Goal: Transaction & Acquisition: Purchase product/service

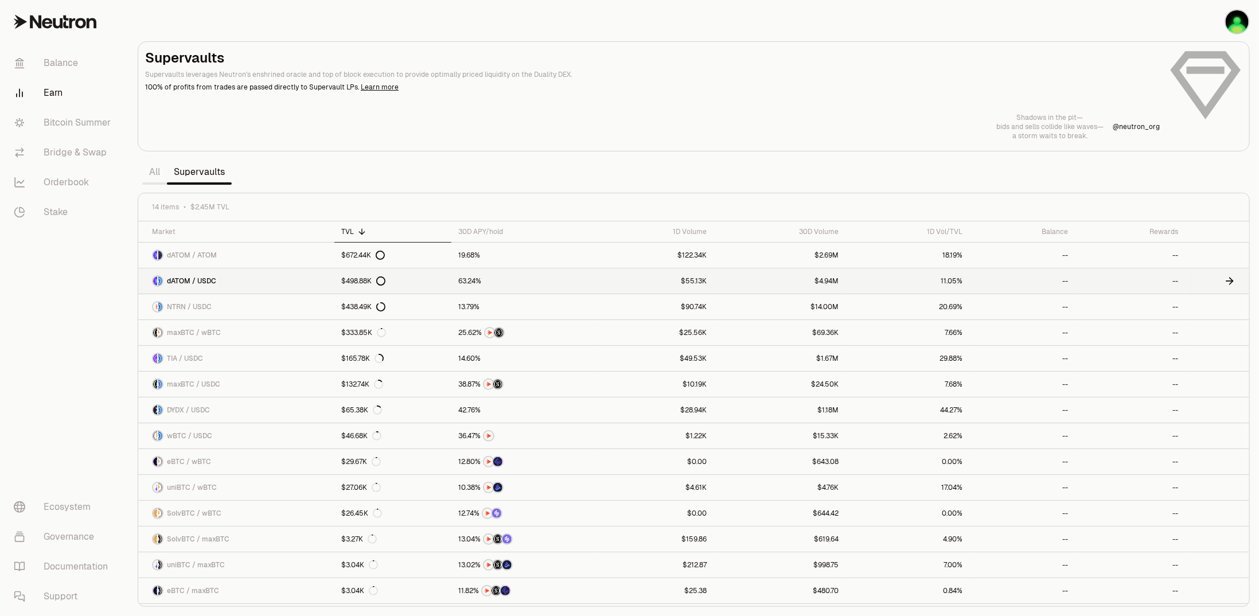
click at [282, 277] on link "dATOM / USDC" at bounding box center [236, 280] width 196 height 25
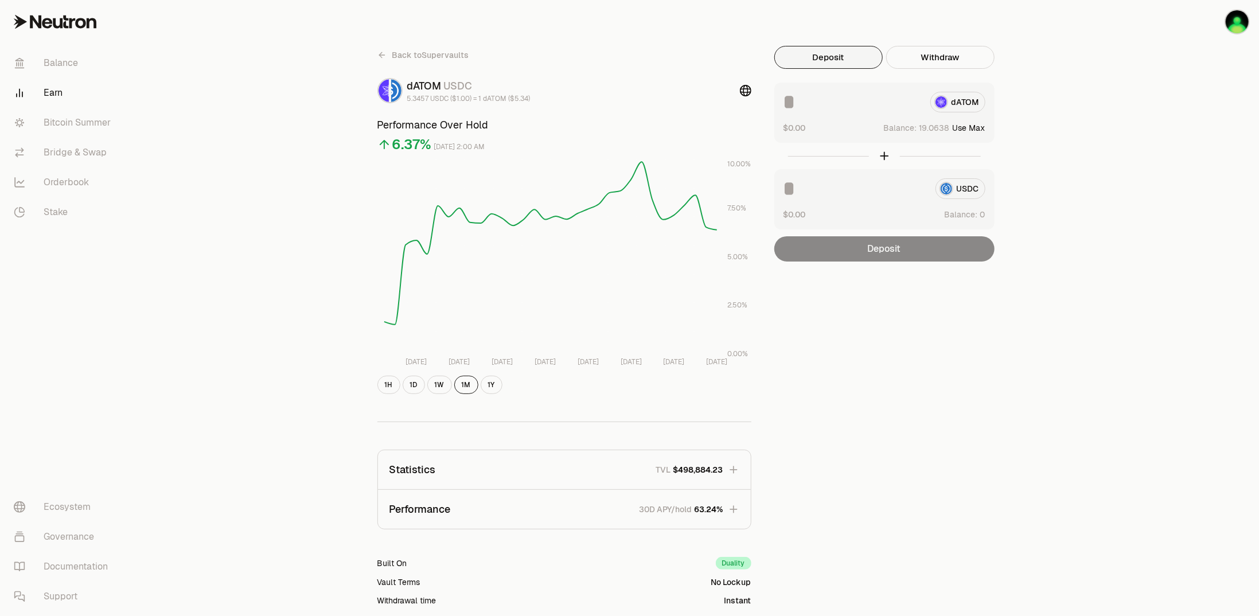
click at [981, 128] on button "Use Max" at bounding box center [969, 127] width 33 height 11
type input "*********"
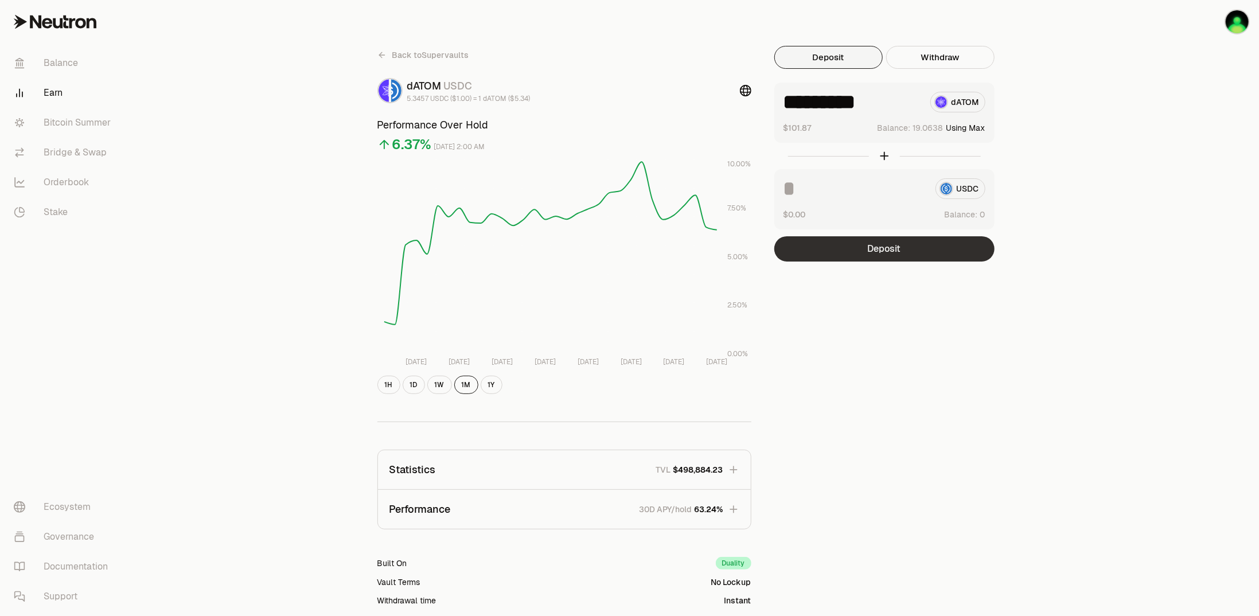
click at [888, 250] on button "Deposit" at bounding box center [884, 248] width 220 height 25
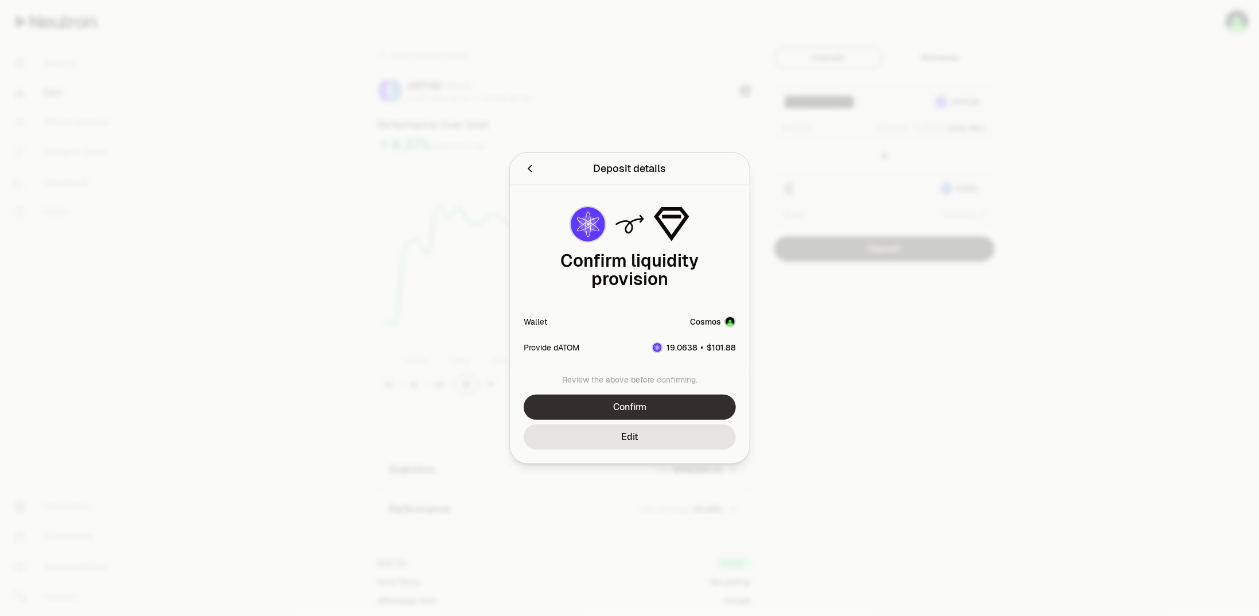
click at [680, 407] on button "Confirm" at bounding box center [630, 407] width 212 height 25
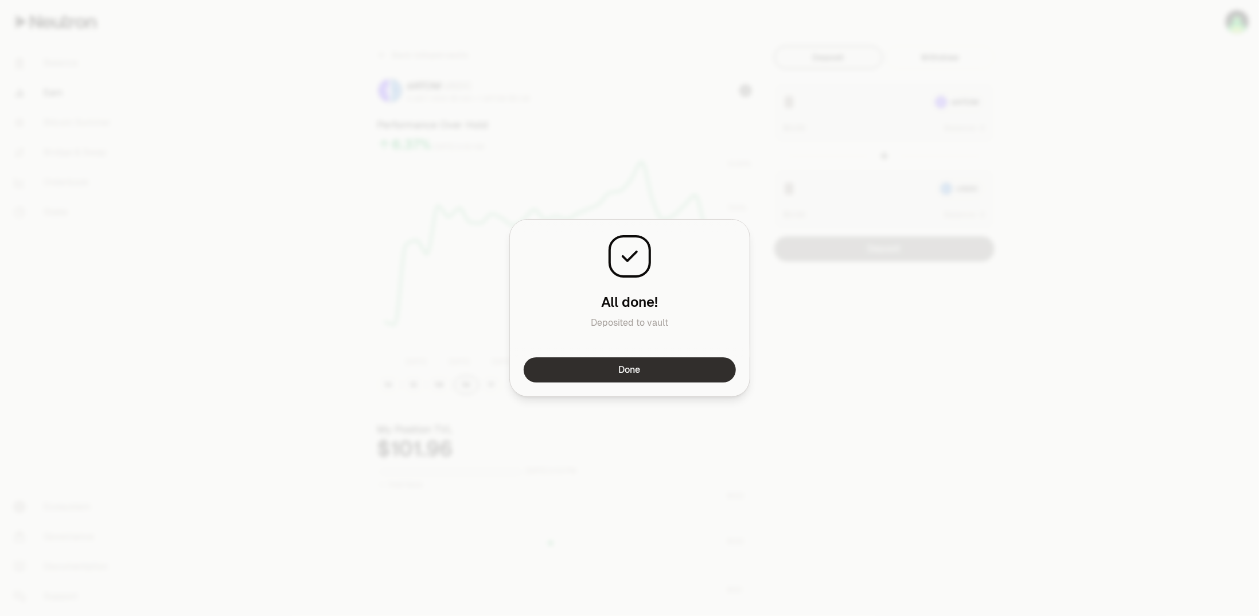
click at [671, 365] on button "Done" at bounding box center [630, 369] width 212 height 25
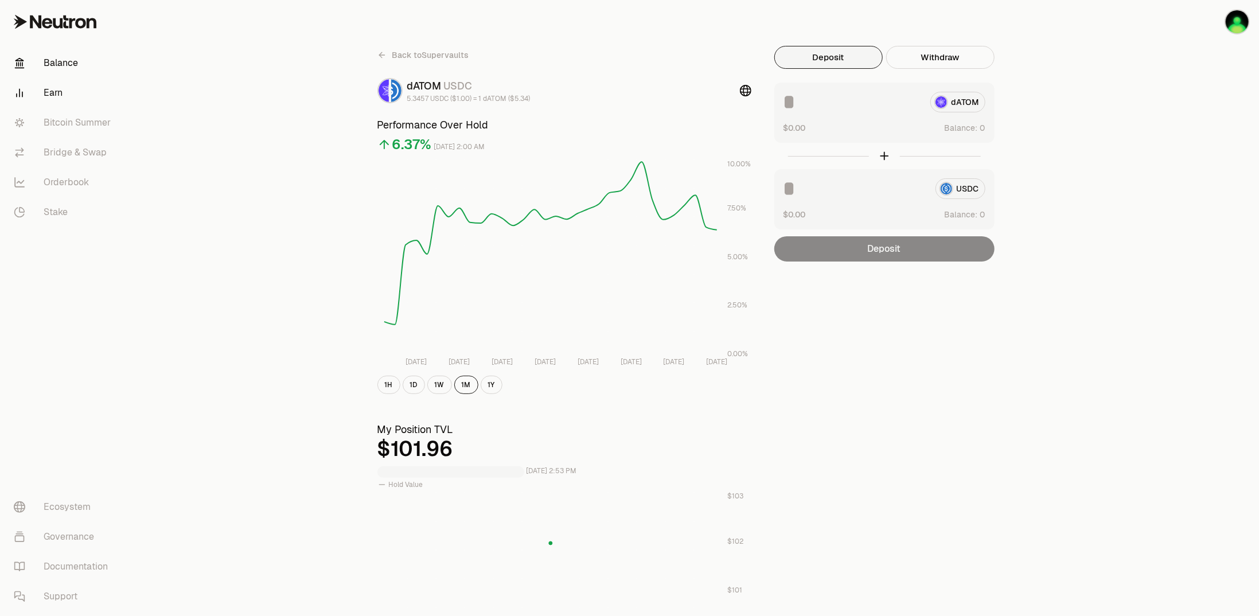
click at [45, 71] on link "Balance" at bounding box center [64, 63] width 119 height 30
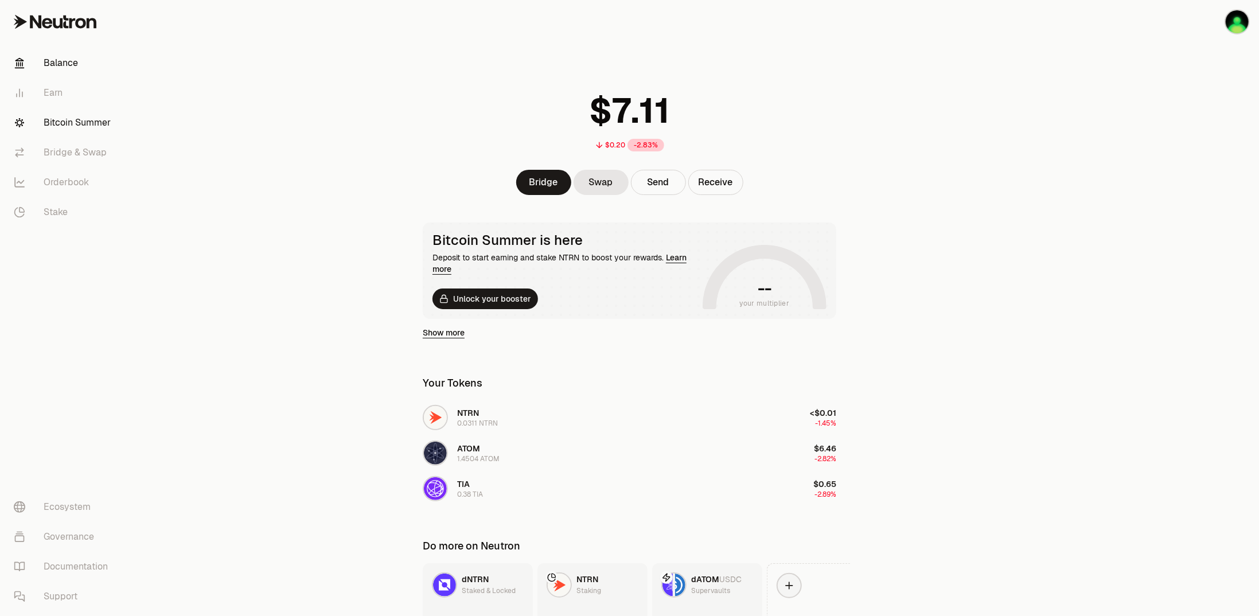
click at [63, 121] on link "Bitcoin Summer" at bounding box center [64, 123] width 119 height 30
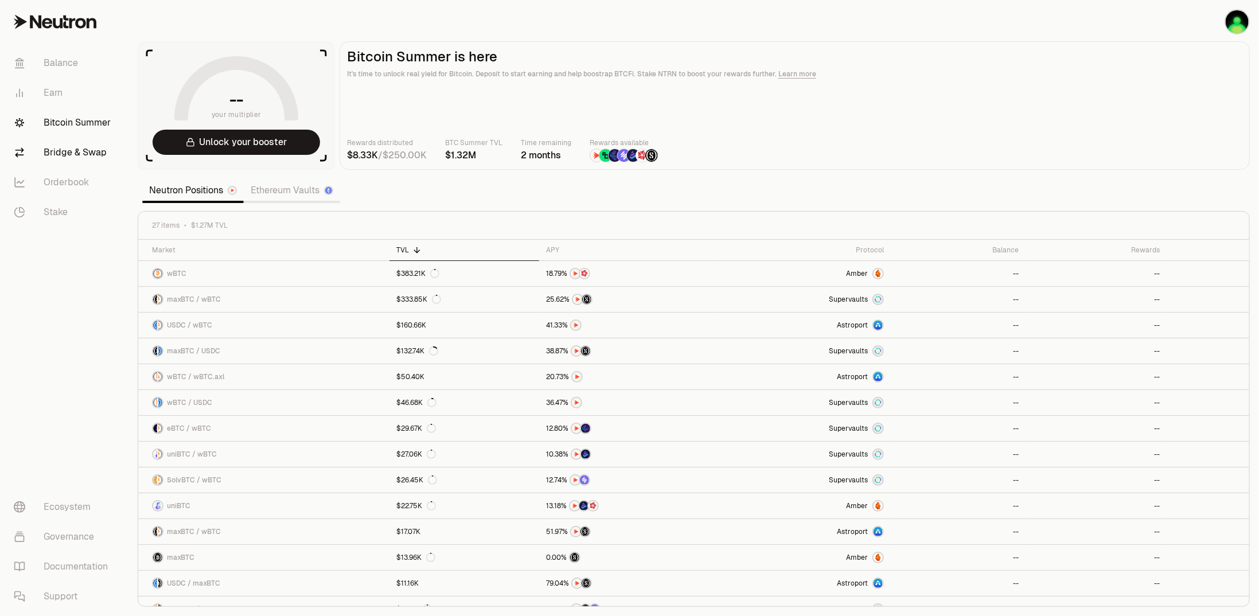
click at [64, 149] on link "Bridge & Swap" at bounding box center [64, 153] width 119 height 30
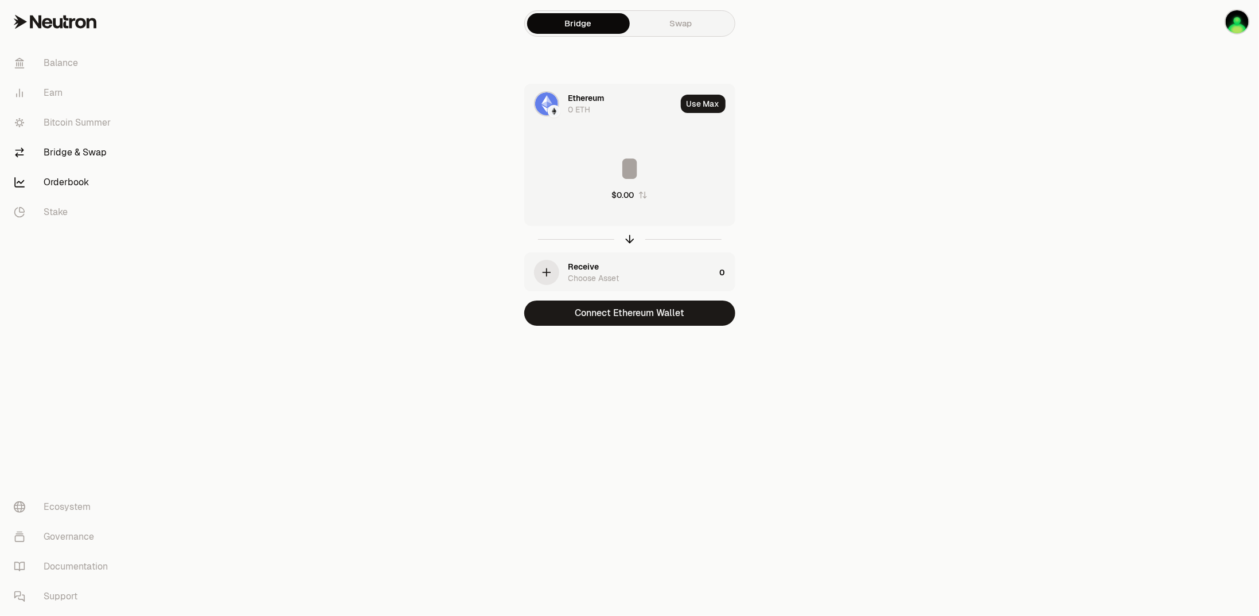
click at [64, 179] on link "Orderbook" at bounding box center [64, 182] width 119 height 30
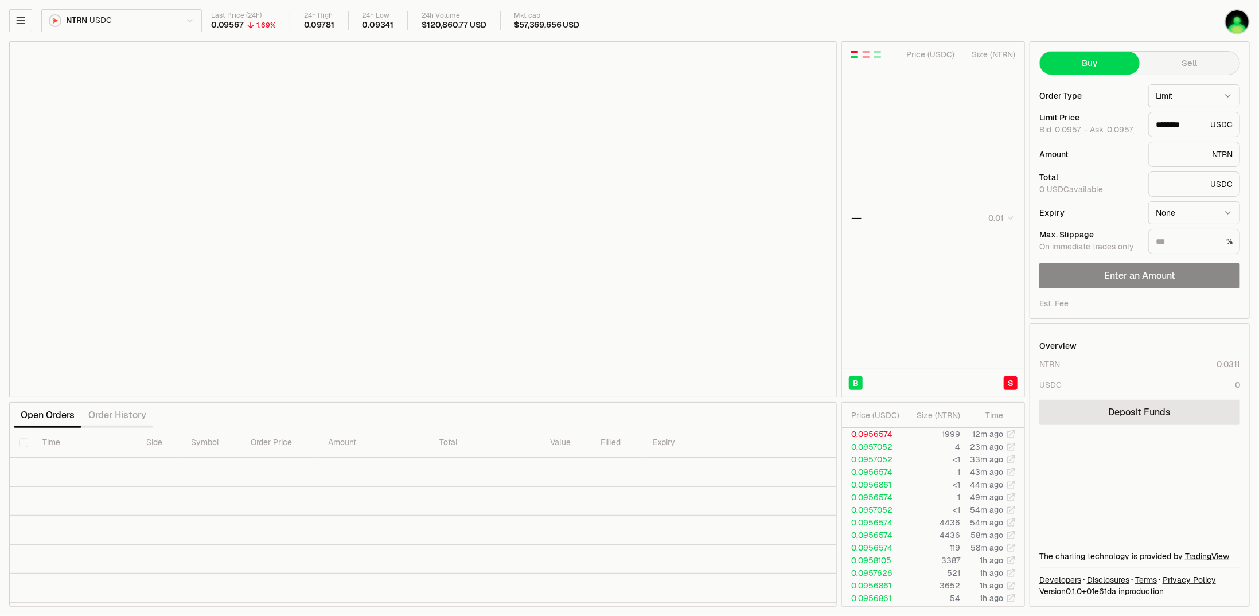
type input "********"
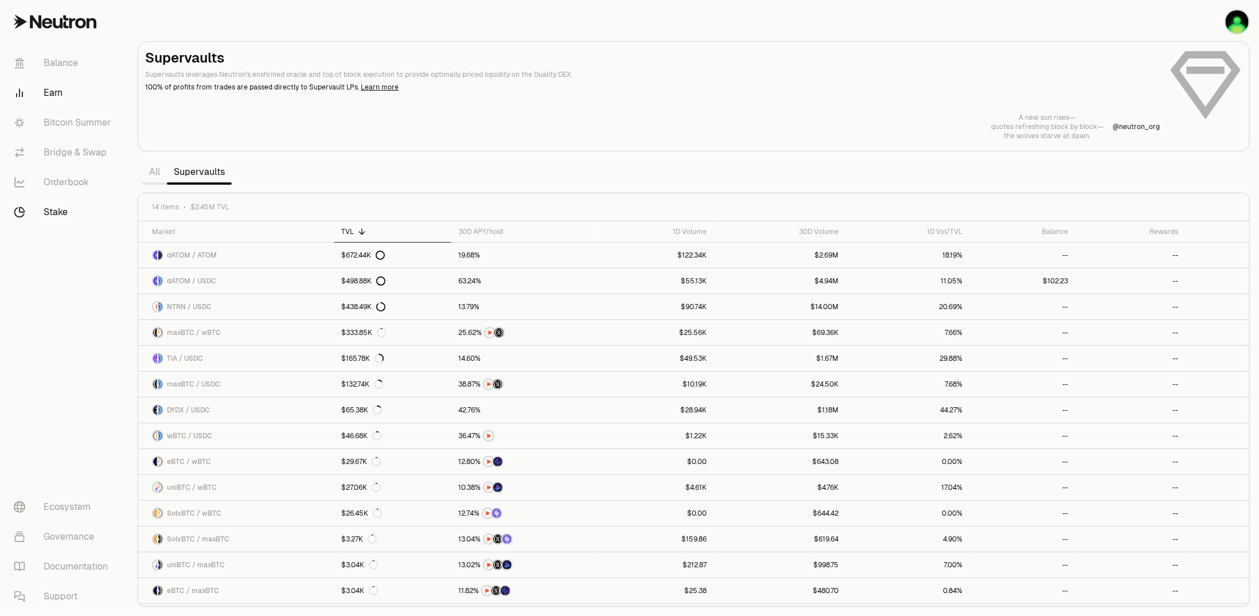
click at [78, 215] on link "Stake" at bounding box center [64, 212] width 119 height 30
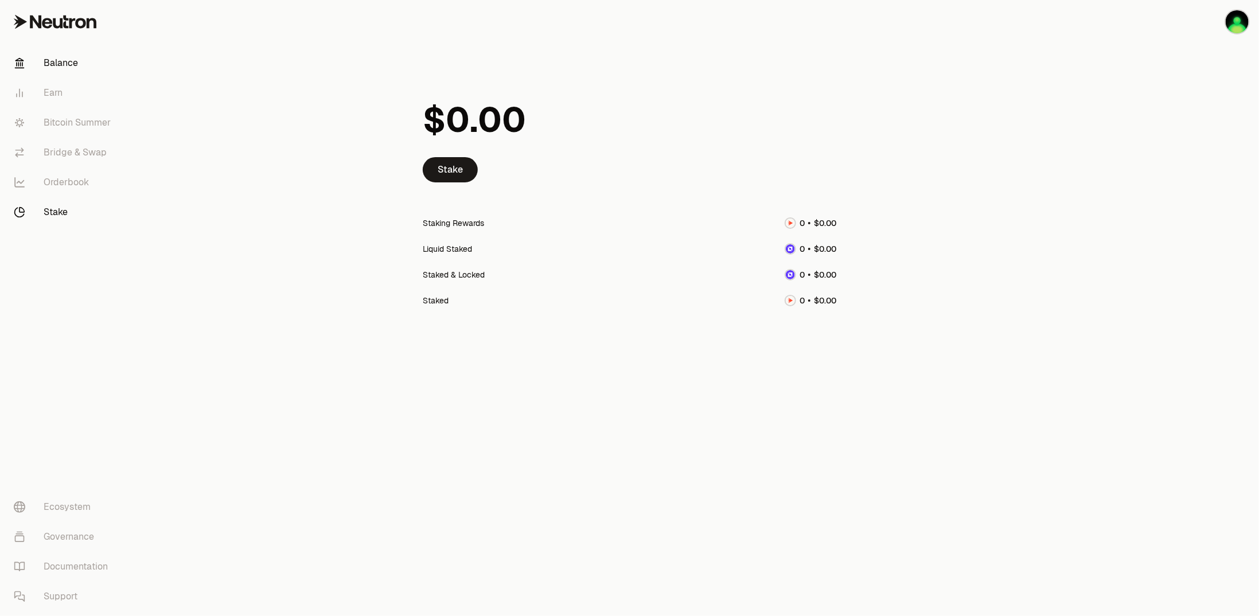
click at [71, 67] on link "Balance" at bounding box center [64, 63] width 119 height 30
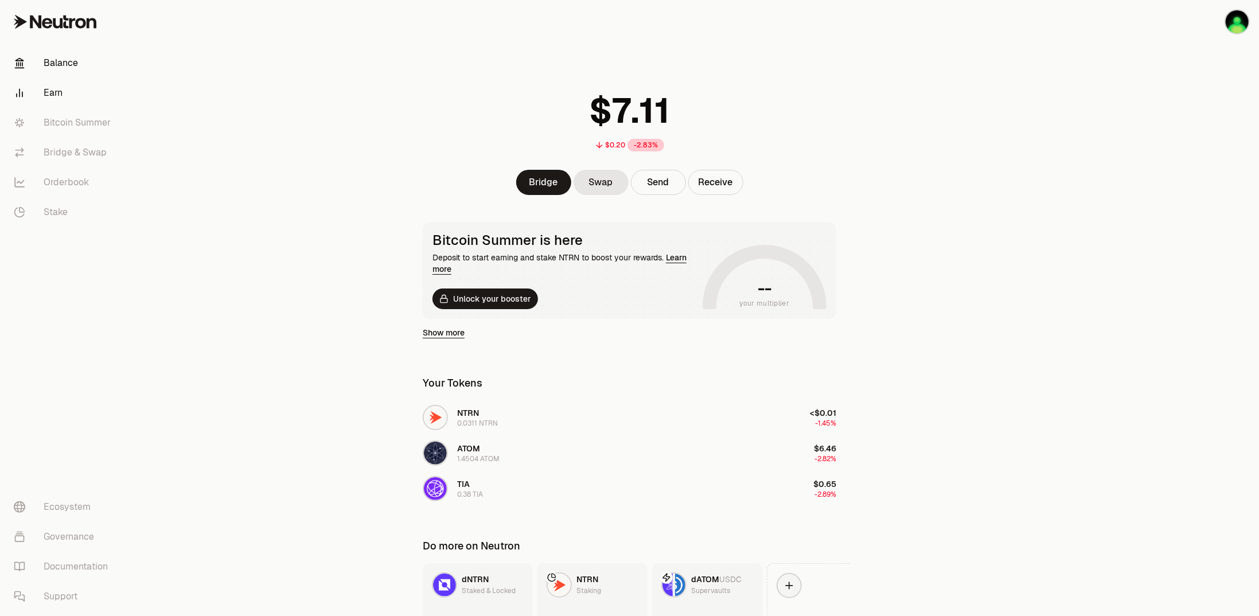
click at [59, 97] on link "Earn" at bounding box center [64, 93] width 119 height 30
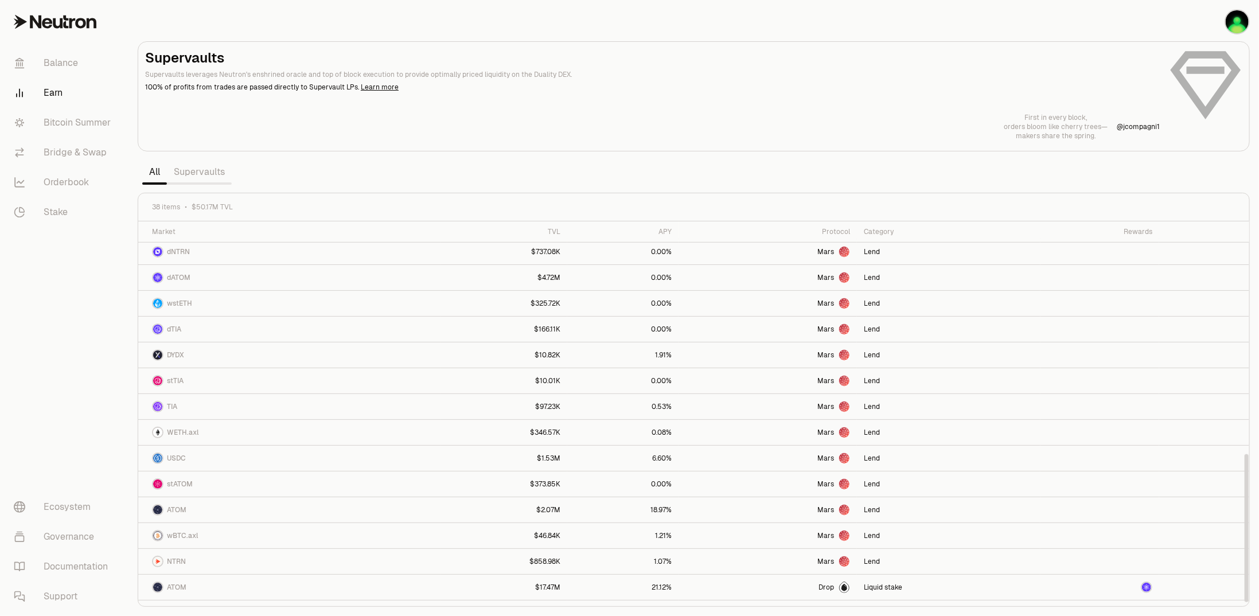
scroll to position [606, 0]
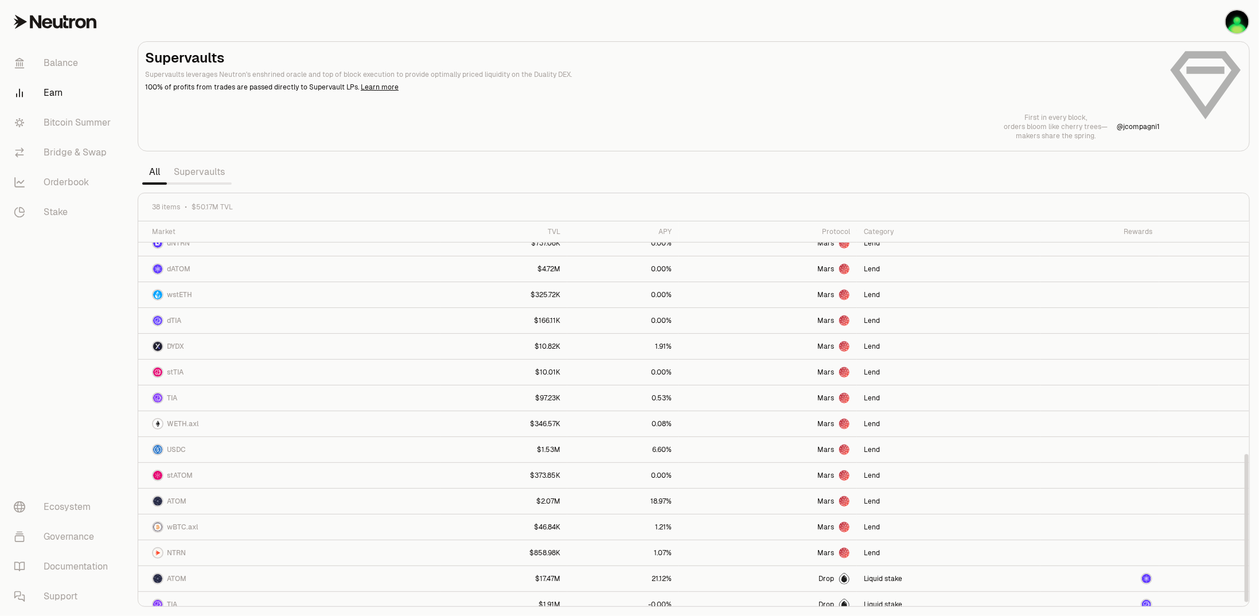
click at [195, 174] on link "Supervaults" at bounding box center [199, 172] width 65 height 23
